Goal: Check status: Check status

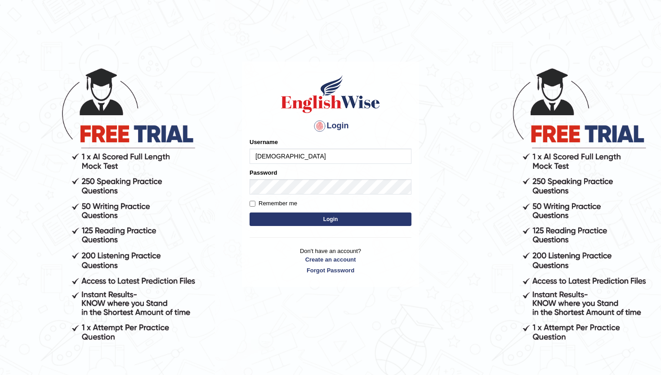
type input "abhiew"
click at [347, 215] on button "Login" at bounding box center [331, 218] width 162 height 13
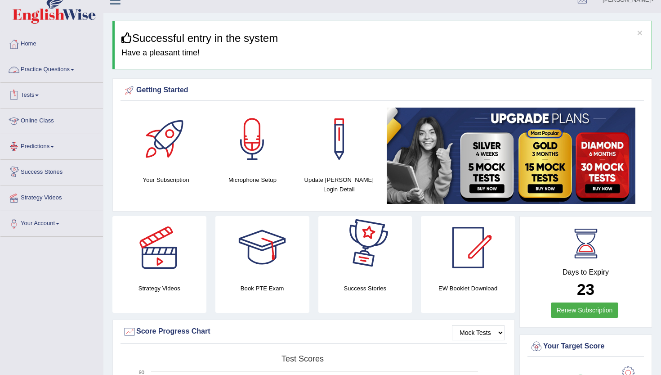
scroll to position [13, 0]
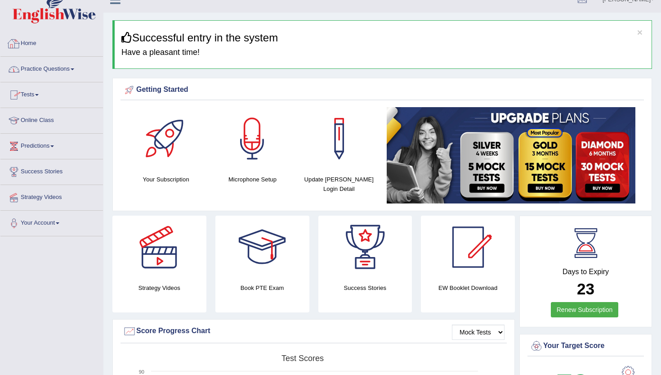
click at [35, 93] on link "Tests" at bounding box center [51, 93] width 103 height 22
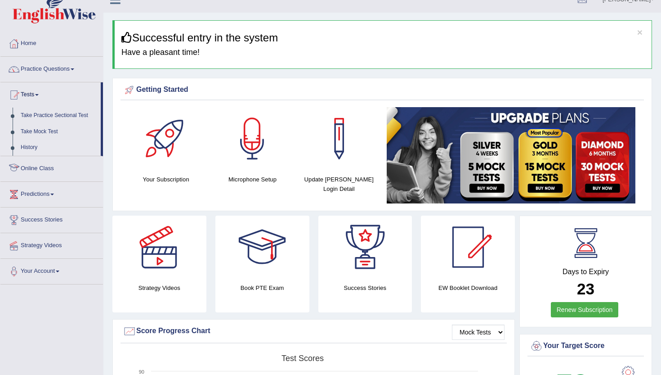
click at [35, 146] on link "History" at bounding box center [59, 147] width 84 height 16
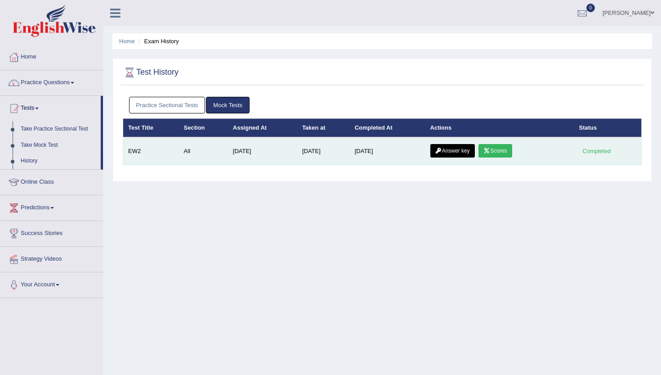
click at [499, 153] on link "Scores" at bounding box center [495, 150] width 33 height 13
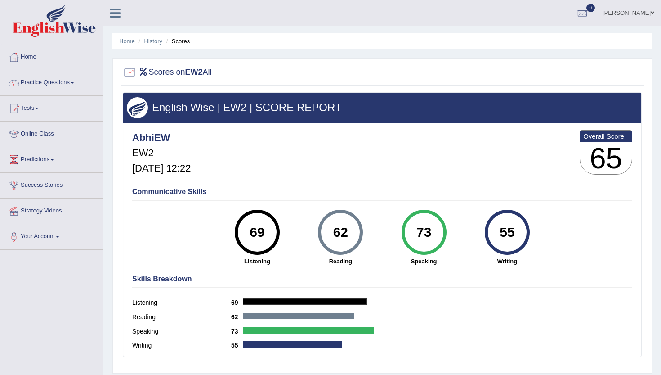
click at [192, 66] on div "Scores on EW2 All" at bounding box center [383, 74] width 524 height 22
click at [269, 170] on div "AbhiEW EW2 Sep 24, 2025, 12:22 Overall Score 65" at bounding box center [382, 155] width 505 height 54
click at [239, 259] on strong "Listening" at bounding box center [257, 261] width 74 height 9
click at [57, 86] on link "Practice Questions" at bounding box center [51, 81] width 103 height 22
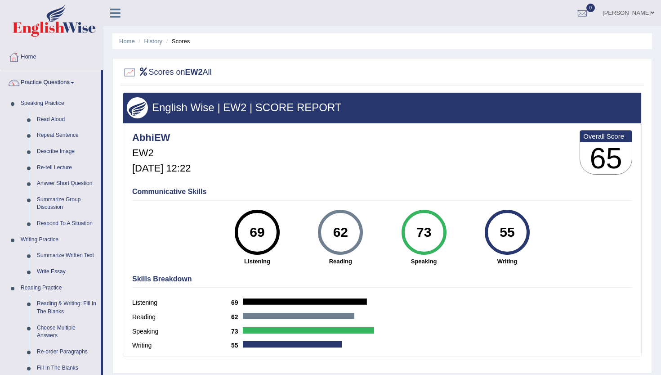
click at [59, 84] on link "Practice Questions" at bounding box center [50, 81] width 100 height 22
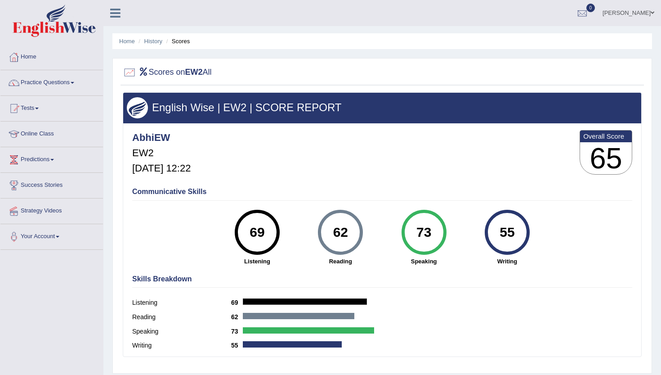
click at [32, 106] on link "Tests" at bounding box center [51, 107] width 103 height 22
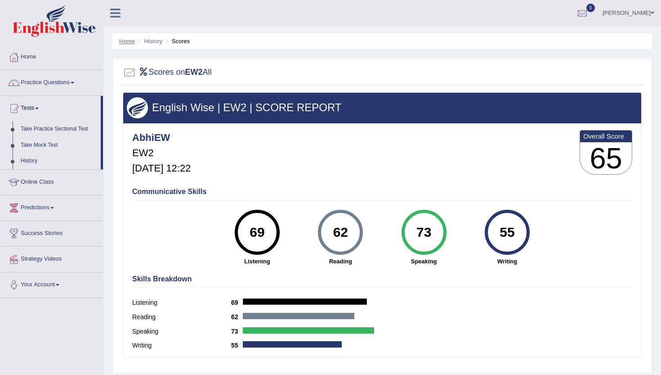
click at [129, 39] on link "Home" at bounding box center [127, 41] width 16 height 7
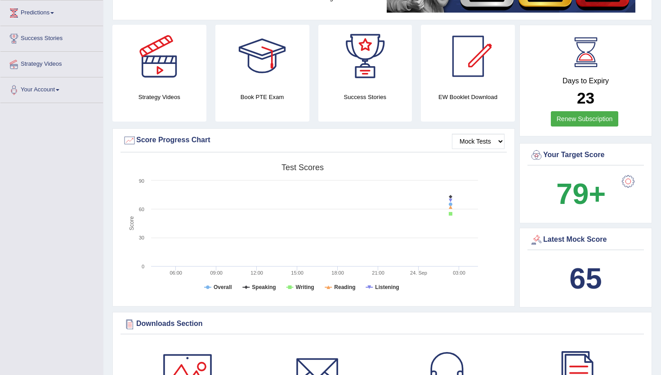
scroll to position [148, 0]
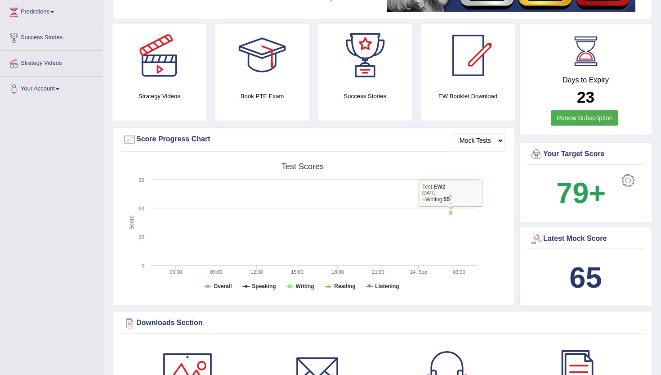
click at [629, 180] on div at bounding box center [629, 180] width 18 height 18
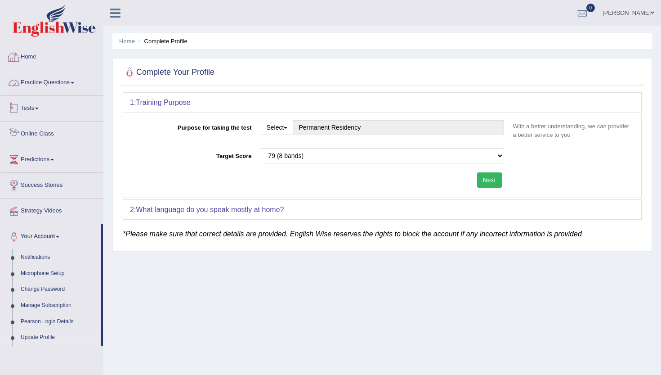
click at [25, 53] on link "Home" at bounding box center [51, 56] width 103 height 22
